Goal: Find specific page/section: Find specific page/section

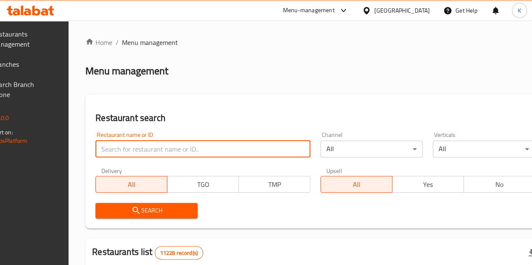
click at [129, 144] on input "search" at bounding box center [203, 149] width 215 height 17
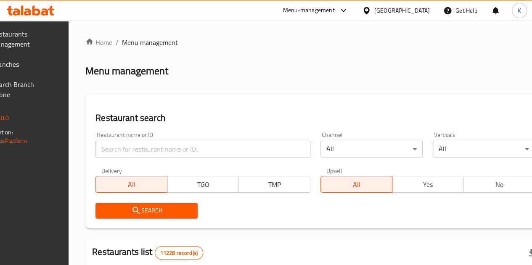
drag, startPoint x: 159, startPoint y: 136, endPoint x: 161, endPoint y: 144, distance: 8.5
click at [161, 144] on div "Restaurant name or ID Restaurant name or ID" at bounding box center [203, 145] width 215 height 26
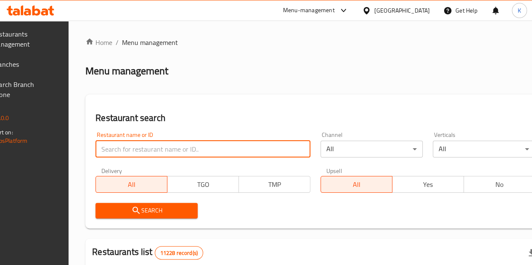
click at [161, 144] on input "search" at bounding box center [203, 149] width 215 height 17
paste input "Turshi Almouslawy Alshaheer"
type input "Turshi Almouslawy"
click button "Search" at bounding box center [147, 211] width 102 height 16
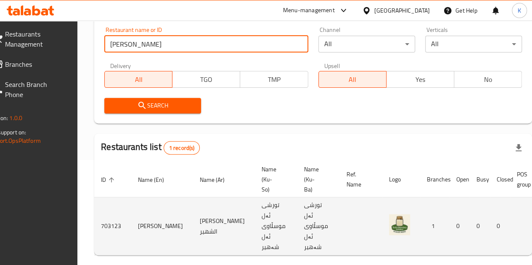
scroll to position [0, 90]
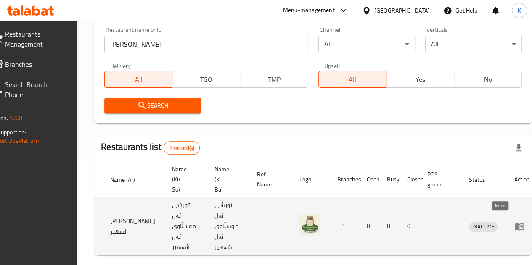
click at [515, 223] on icon "enhanced table" at bounding box center [520, 227] width 10 height 10
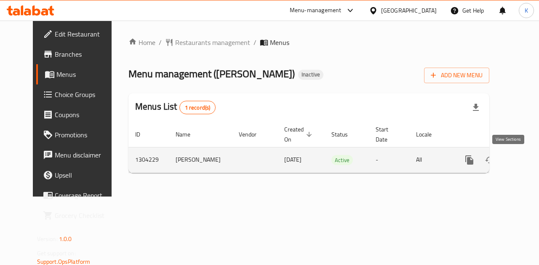
click at [525, 157] on icon "enhanced table" at bounding box center [530, 160] width 10 height 10
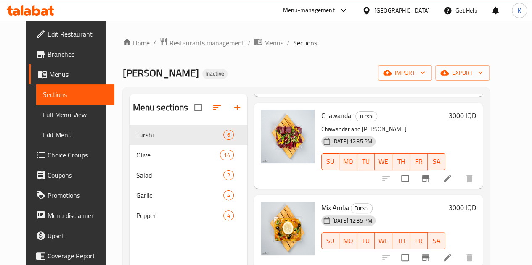
scroll to position [118, 0]
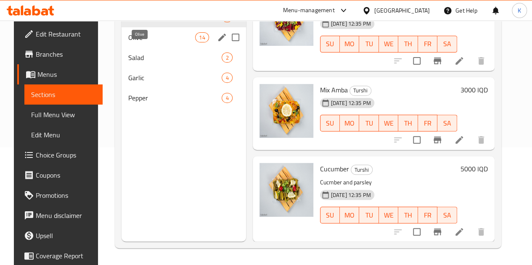
click at [142, 42] on span "Olive" at bounding box center [161, 37] width 67 height 10
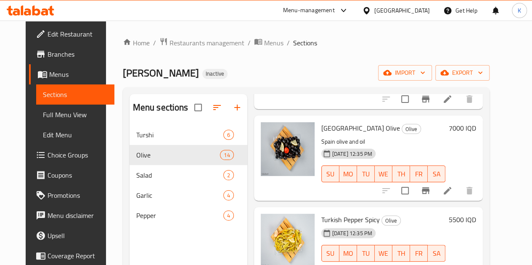
scroll to position [118, 0]
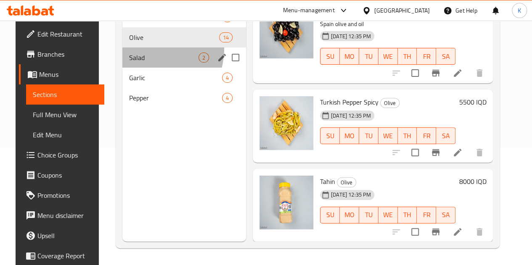
click at [131, 61] on div "Salad 2" at bounding box center [184, 58] width 124 height 20
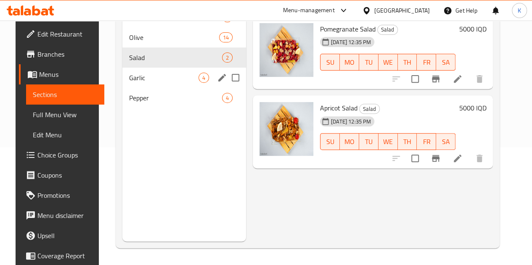
click at [133, 83] on div "Garlic 4" at bounding box center [184, 78] width 124 height 20
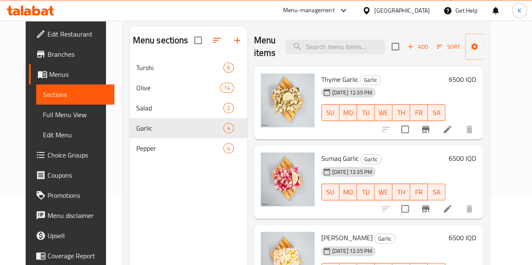
scroll to position [60, 0]
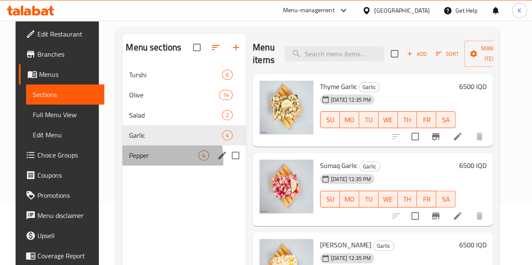
click at [132, 166] on div "Pepper 4" at bounding box center [184, 156] width 124 height 20
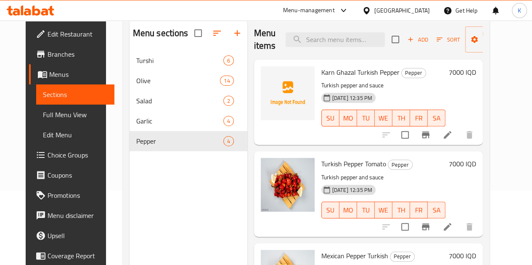
scroll to position [74, 0]
click at [24, 10] on icon at bounding box center [31, 10] width 48 height 10
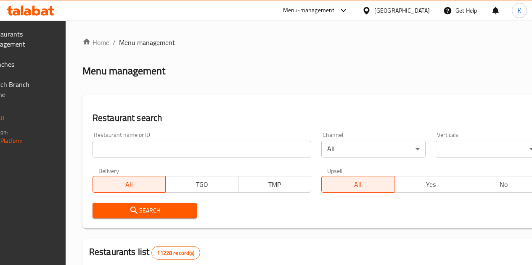
scroll to position [70, 0]
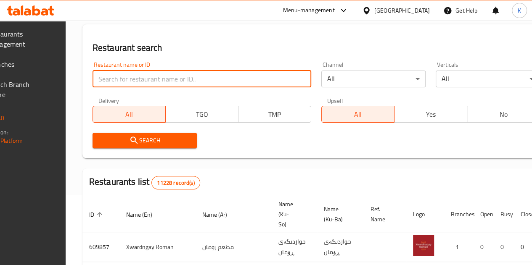
click at [149, 78] on input "search" at bounding box center [202, 79] width 219 height 17
type input "HUNGRY PANDA"
click button "Search" at bounding box center [145, 141] width 104 height 16
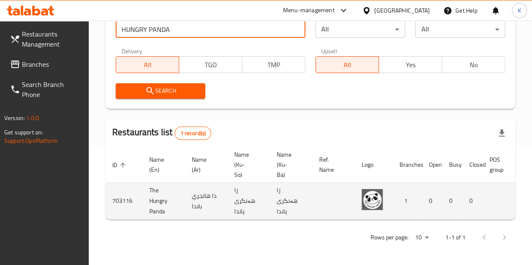
scroll to position [0, 84]
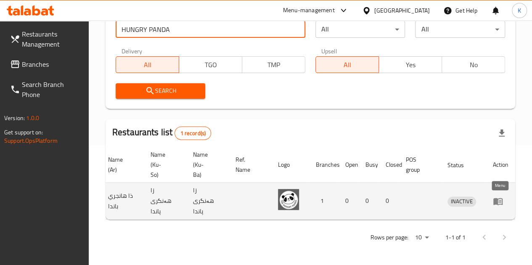
click at [495, 196] on icon "enhanced table" at bounding box center [498, 201] width 10 height 10
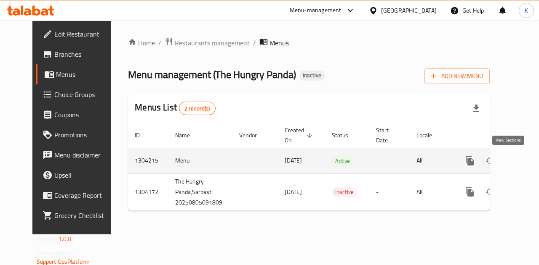
click at [525, 157] on icon "enhanced table" at bounding box center [530, 161] width 10 height 10
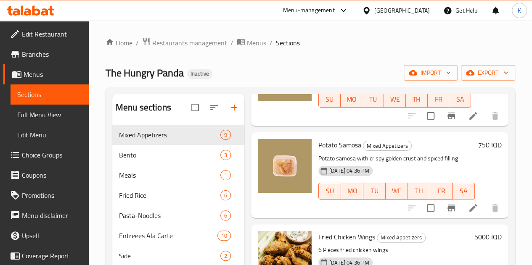
scroll to position [603, 0]
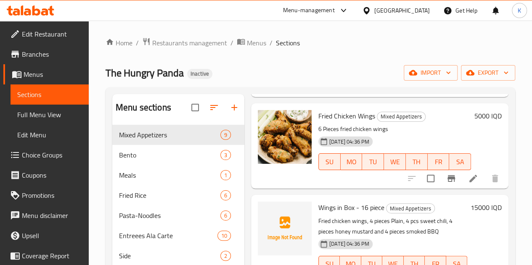
click at [29, 13] on icon at bounding box center [27, 11] width 7 height 7
